Goal: Find specific page/section: Find specific page/section

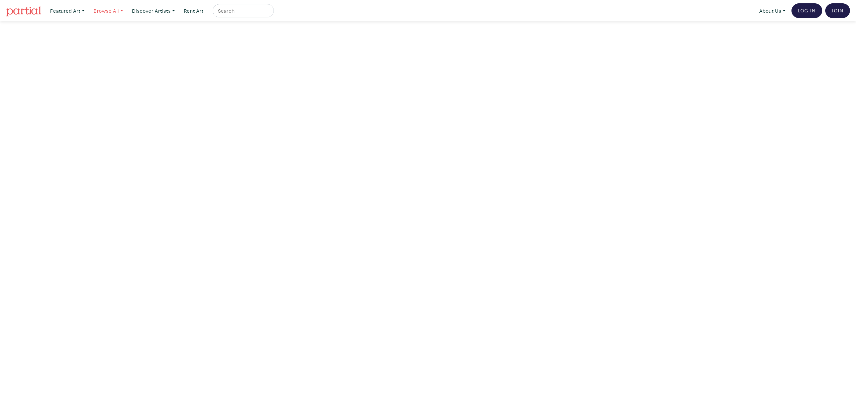
click at [88, 10] on link "Browse All" at bounding box center [67, 11] width 40 height 14
click at [184, 39] on link "Under $1000" at bounding box center [203, 40] width 64 height 6
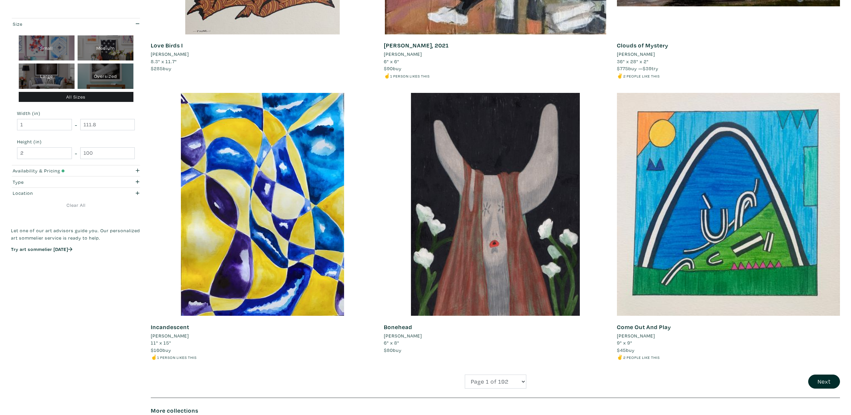
scroll to position [1984, 0]
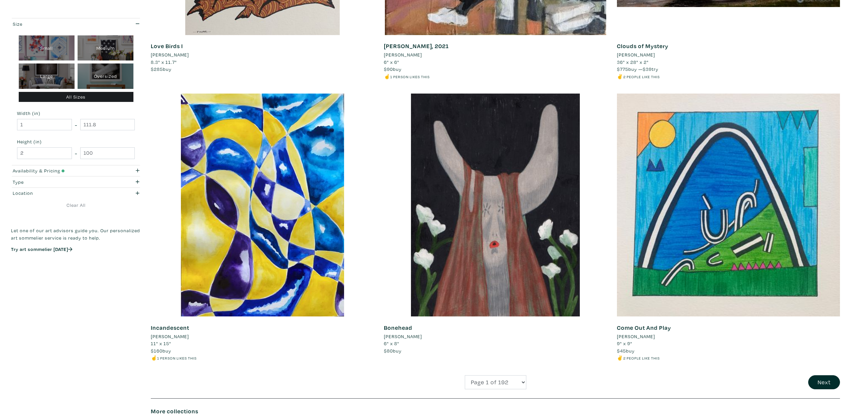
click at [57, 67] on div "Large" at bounding box center [47, 76] width 56 height 25
type input "28"
type input "48"
type input "28"
type input "48"
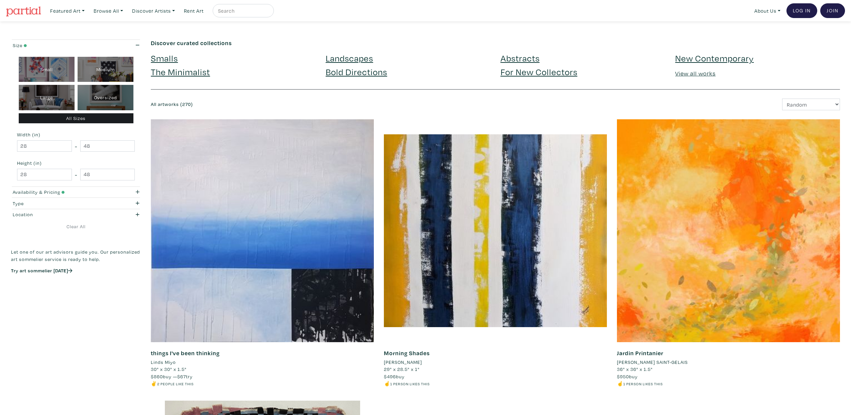
click at [173, 59] on link "Smalls" at bounding box center [164, 58] width 27 height 12
